Goal: Find specific page/section: Find specific page/section

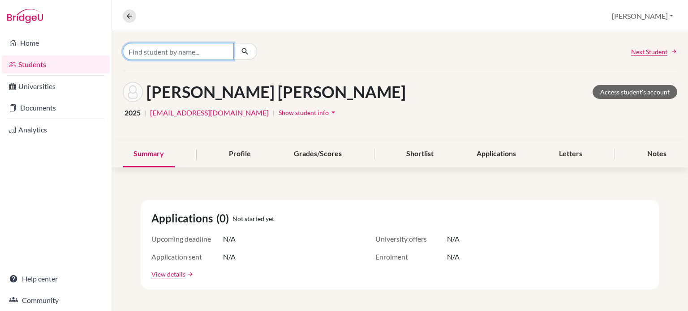
click at [151, 53] on input "Find student by name..." at bounding box center [178, 51] width 111 height 17
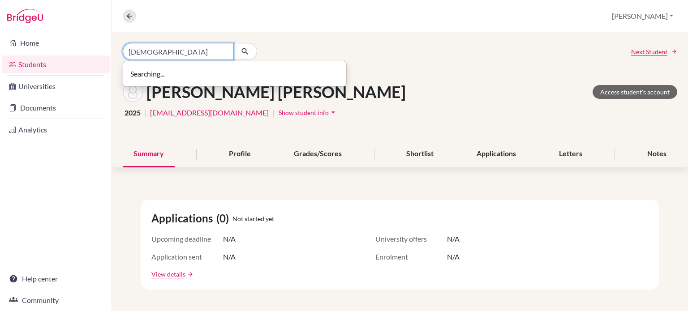
type input "[DEMOGRAPHIC_DATA]"
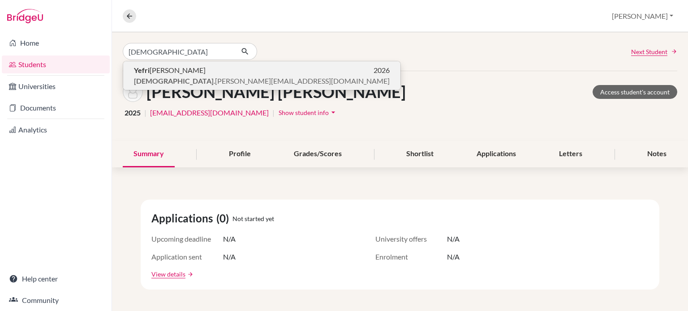
click at [158, 70] on span "Yefri [PERSON_NAME]" at bounding box center [170, 70] width 72 height 11
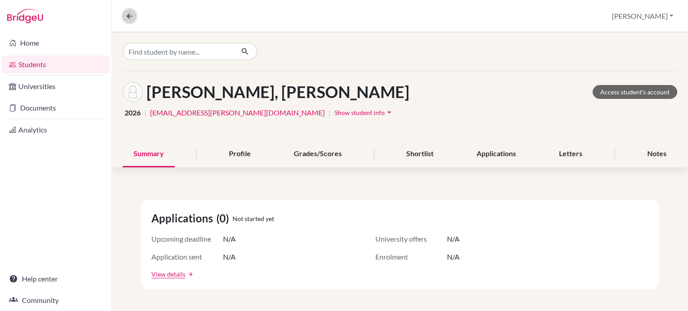
click at [129, 17] on icon at bounding box center [129, 16] width 8 height 8
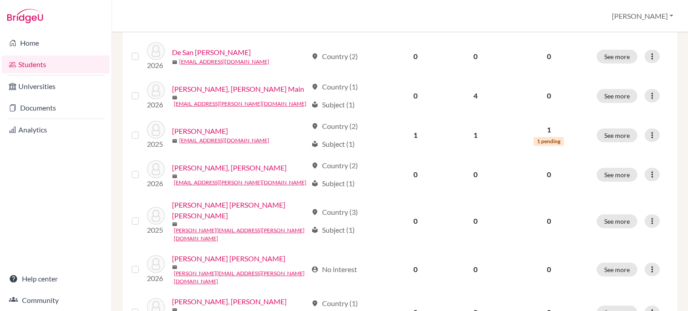
scroll to position [182, 0]
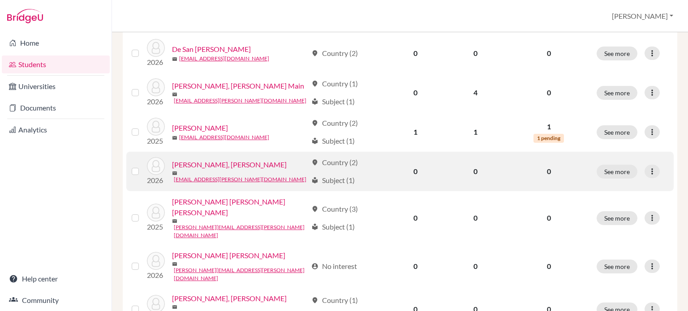
click at [219, 168] on link "[PERSON_NAME], [PERSON_NAME]" at bounding box center [229, 164] width 115 height 11
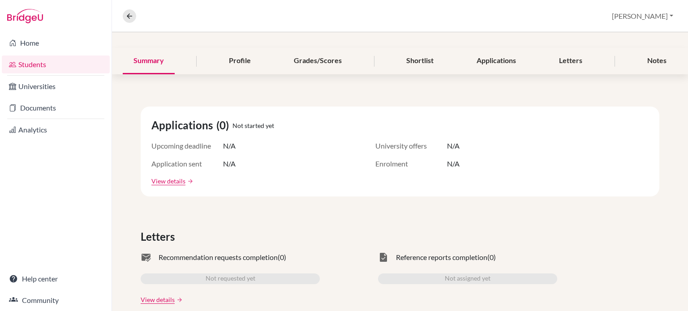
scroll to position [111, 0]
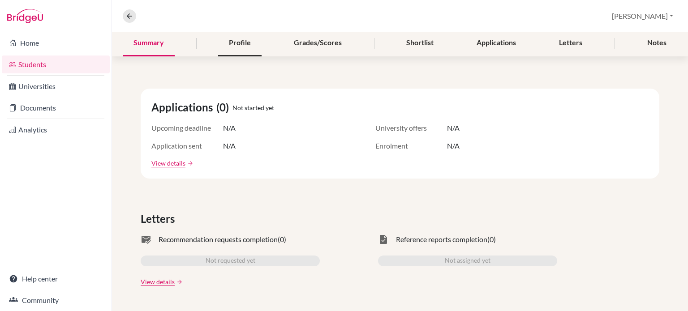
click at [243, 39] on div "Profile" at bounding box center [239, 43] width 43 height 26
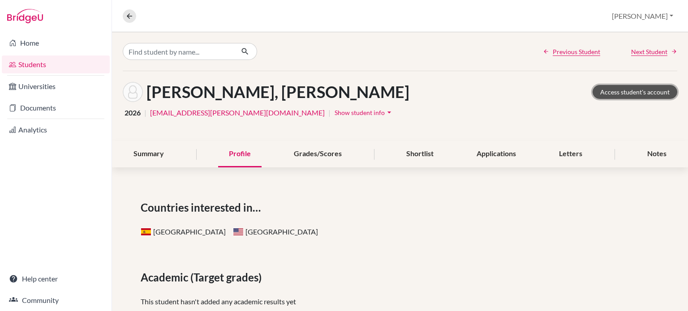
click at [627, 92] on link "Access student's account" at bounding box center [635, 92] width 85 height 14
